Goal: Information Seeking & Learning: Find specific fact

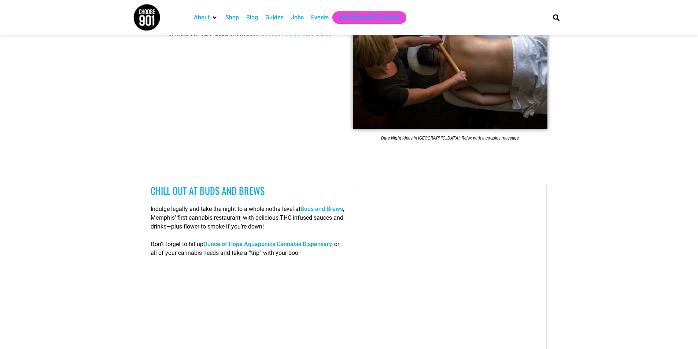
scroll to position [852, 0]
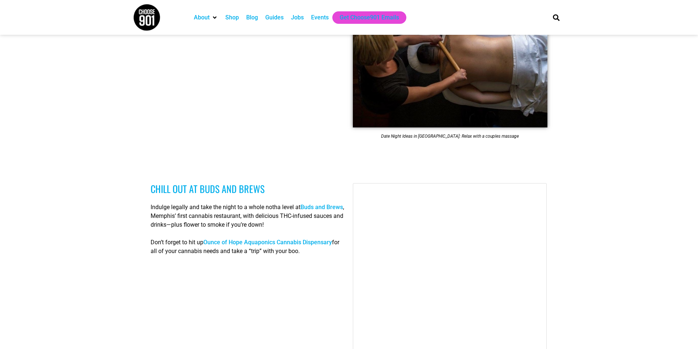
click at [323, 204] on link "Buds and Brews" at bounding box center [321, 207] width 42 height 7
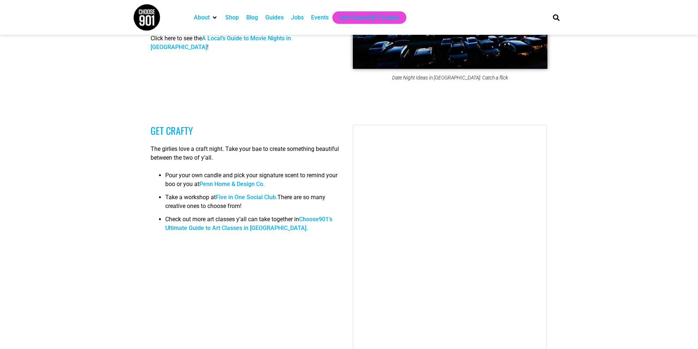
scroll to position [2455, 0]
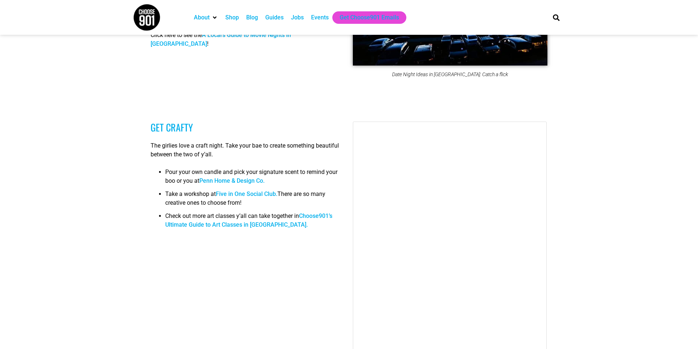
click at [239, 191] on link "Five in One Social Club." at bounding box center [247, 194] width 62 height 7
click at [250, 177] on link "Penn Home & Design Co." at bounding box center [231, 180] width 65 height 7
click at [309, 212] on link "Choose901’s Ultimate Guide to Art Classes in Memphis." at bounding box center [248, 220] width 167 height 16
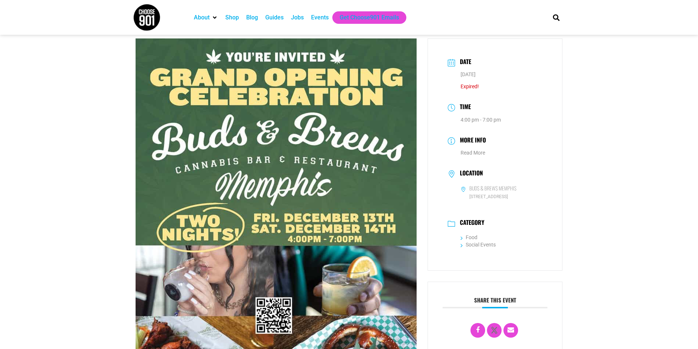
scroll to position [9, 0]
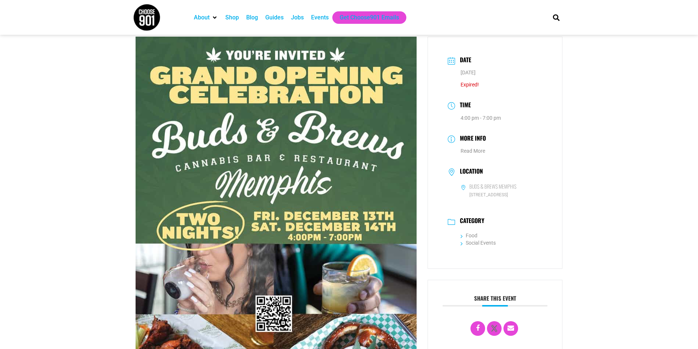
drag, startPoint x: 470, startPoint y: 195, endPoint x: 516, endPoint y: 203, distance: 46.1
click at [516, 199] on span "[STREET_ADDRESS]" at bounding box center [502, 195] width 82 height 7
copy span "[STREET_ADDRESS]"
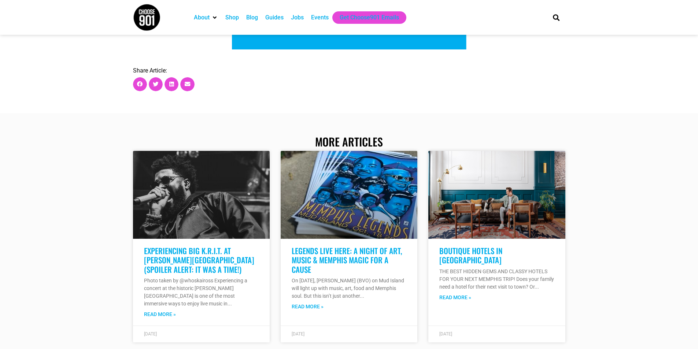
scroll to position [10175, 0]
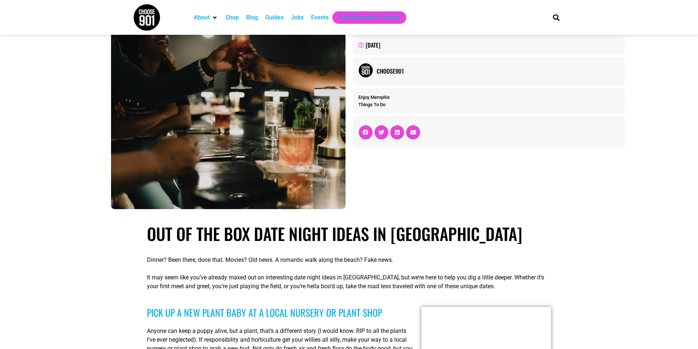
scroll to position [266, 0]
